Goal: Information Seeking & Learning: Check status

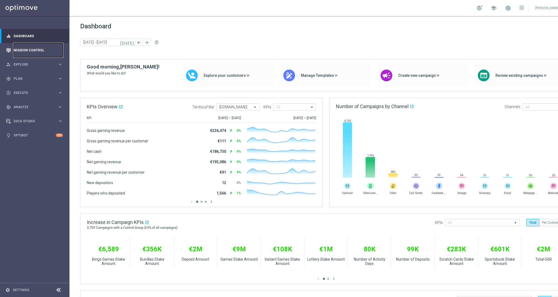
click at [32, 55] on link "Mission Control" at bounding box center [38, 50] width 49 height 14
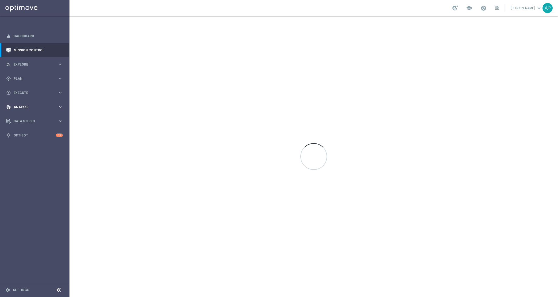
click at [21, 103] on div "track_changes Analyze keyboard_arrow_right" at bounding box center [34, 107] width 69 height 14
click at [22, 118] on link "Customer 360" at bounding box center [35, 118] width 42 height 4
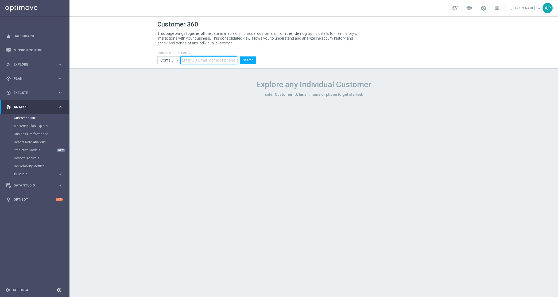
click at [194, 57] on input "text" at bounding box center [208, 59] width 57 height 7
paste input "21139851"
click at [251, 61] on button "Search" at bounding box center [248, 59] width 16 height 7
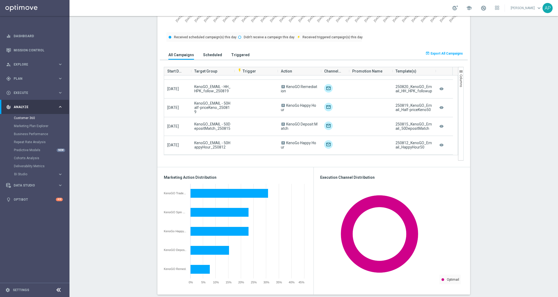
scroll to position [92, 0]
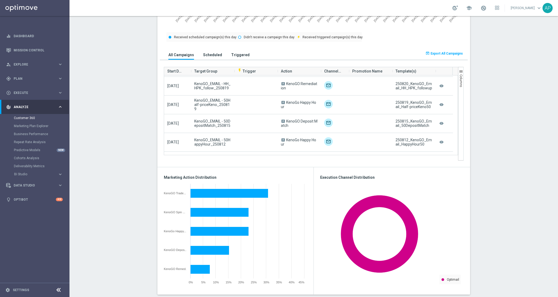
click at [449, 54] on span "Export All Campaigns" at bounding box center [447, 54] width 32 height 4
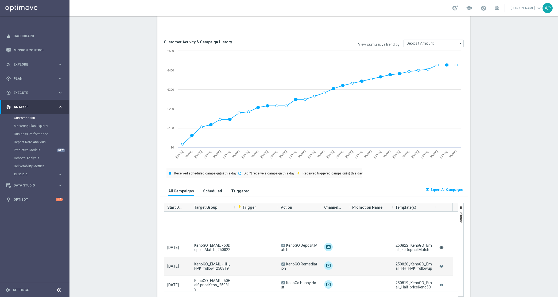
scroll to position [0, 0]
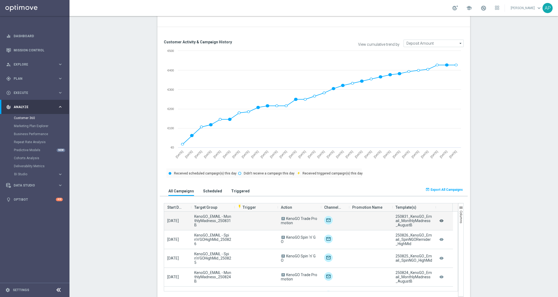
click at [440, 222] on icon "remove_red_eye" at bounding box center [441, 220] width 5 height 7
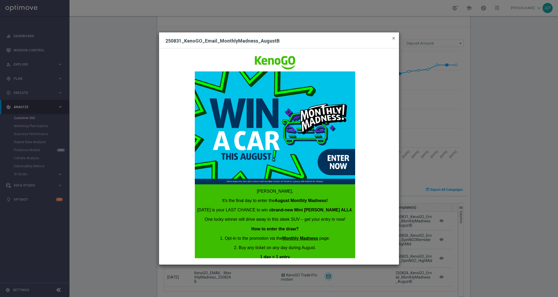
click at [392, 37] on span "close" at bounding box center [394, 38] width 4 height 4
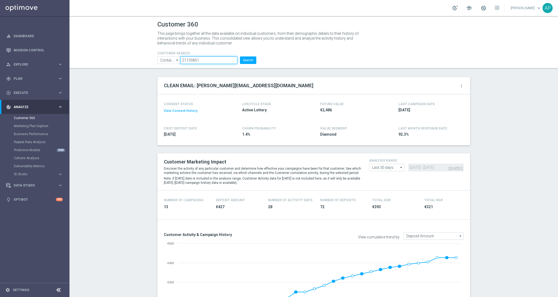
drag, startPoint x: 189, startPoint y: 59, endPoint x: 142, endPoint y: 56, distance: 47.1
click at [141, 56] on header "Customer 360 This page brings together all the data available on individual cus…" at bounding box center [314, 42] width 489 height 53
click at [248, 59] on button "Search" at bounding box center [248, 59] width 16 height 7
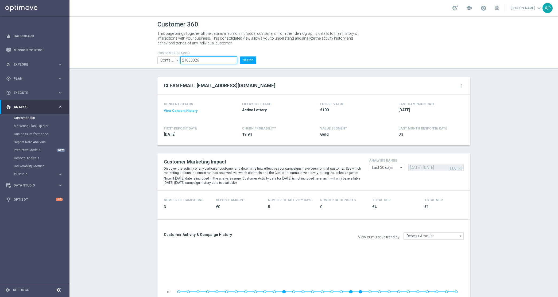
drag, startPoint x: 202, startPoint y: 59, endPoint x: 192, endPoint y: 61, distance: 10.7
click at [192, 61] on input "21000026" at bounding box center [208, 59] width 57 height 7
drag, startPoint x: 202, startPoint y: 60, endPoint x: 165, endPoint y: 56, distance: 36.3
click at [165, 56] on ul "Contains Contains arrow_drop_down Show Selected 0 of NaN Contains Equals" at bounding box center [207, 59] width 102 height 7
paste input "158995"
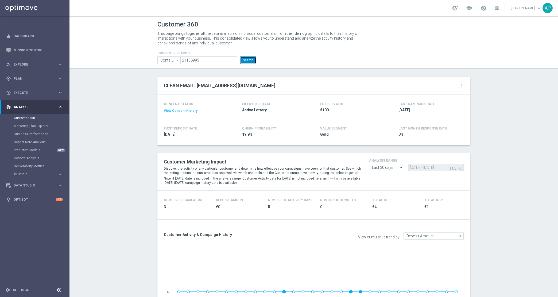
click at [249, 58] on button "Search" at bounding box center [248, 59] width 16 height 7
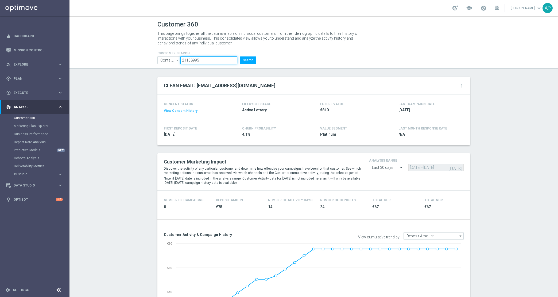
drag, startPoint x: 203, startPoint y: 61, endPoint x: 141, endPoint y: 60, distance: 62.8
click at [141, 60] on header "Customer 360 This page brings together all the data available on individual cus…" at bounding box center [314, 42] width 489 height 53
paste input "39851"
click at [244, 62] on button "Search" at bounding box center [248, 59] width 16 height 7
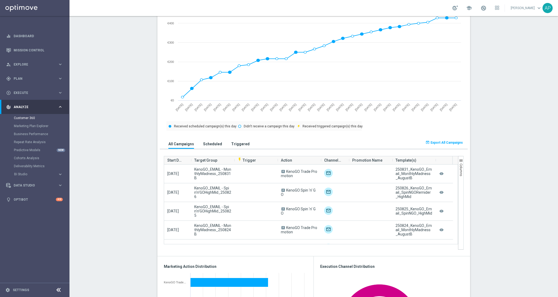
scroll to position [261, 0]
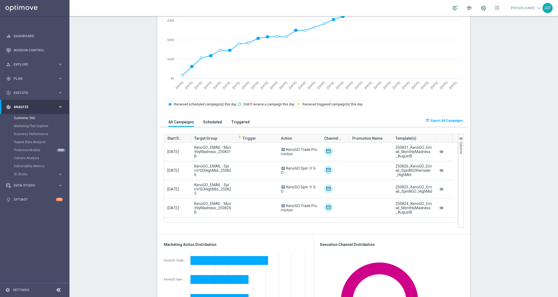
click at [459, 148] on span "Columns" at bounding box center [461, 147] width 4 height 13
click at [459, 146] on span "Columns" at bounding box center [461, 147] width 4 height 13
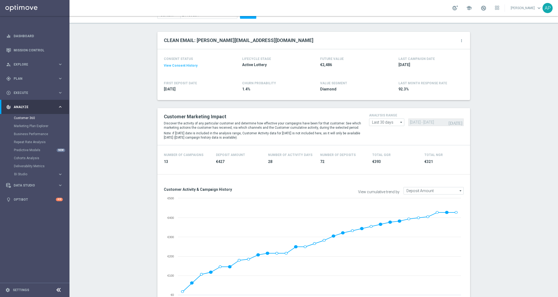
drag, startPoint x: 398, startPoint y: 89, endPoint x: 389, endPoint y: 79, distance: 13.1
click at [389, 79] on div "CONSENT STATUS View Consent History FIRST DEPOSIT DATE [DATE] LIFECYCLE STAGE A…" at bounding box center [313, 74] width 313 height 51
click at [426, 75] on div "CONSENT STATUS View Consent History FIRST DEPOSIT DATE [DATE] LIFECYCLE STAGE A…" at bounding box center [313, 74] width 313 height 51
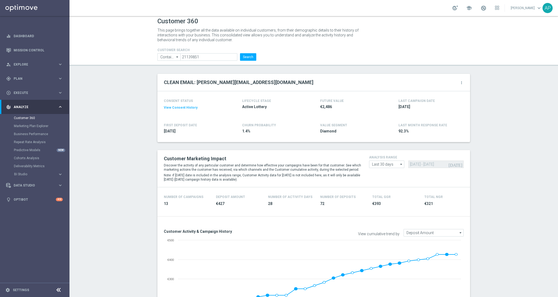
scroll to position [0, 0]
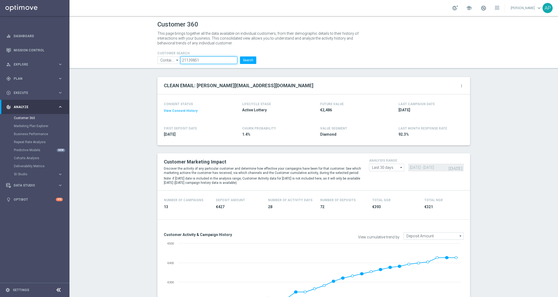
drag, startPoint x: 203, startPoint y: 58, endPoint x: 94, endPoint y: 54, distance: 109.1
click at [94, 54] on header "Customer 360 This page brings together all the data available on individual cus…" at bounding box center [314, 42] width 489 height 53
paste input "353260"
type input "21353260"
click at [242, 61] on button "Search" at bounding box center [248, 59] width 16 height 7
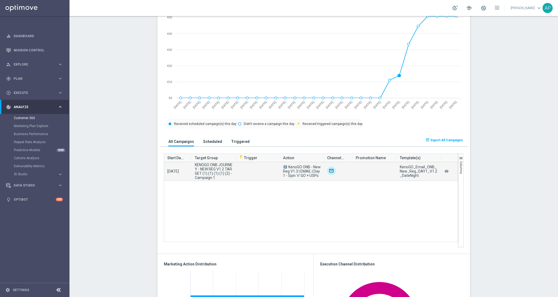
scroll to position [241, 0]
click at [444, 173] on icon "remove_red_eye" at bounding box center [446, 172] width 5 height 7
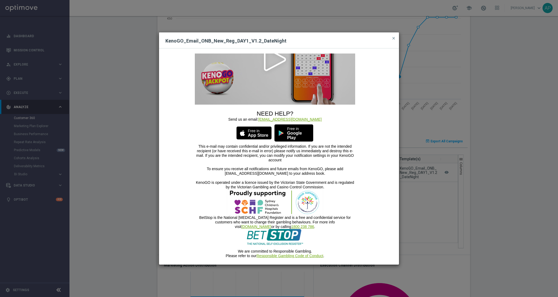
scroll to position [288, 0]
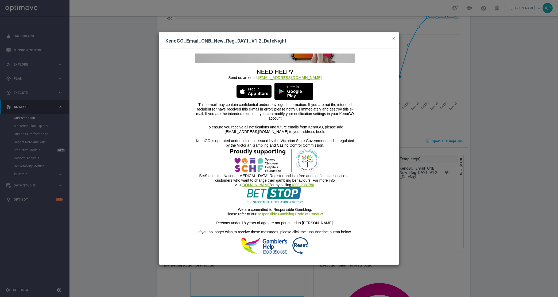
click at [439, 49] on modal-container "KenoGO_Email_ONB_New_Reg_DAY1_V1.2_DateNight close Thousands of Aussies are pla…" at bounding box center [279, 148] width 558 height 297
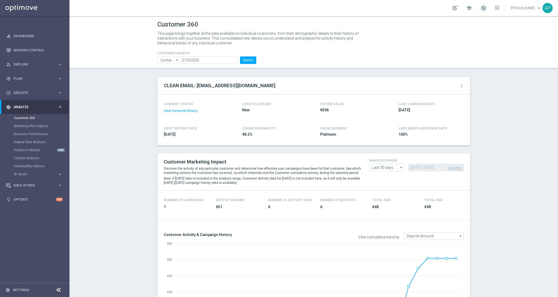
scroll to position [137, 0]
